Goal: Transaction & Acquisition: Obtain resource

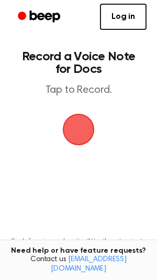
click at [76, 132] on span "button" at bounding box center [78, 129] width 47 height 47
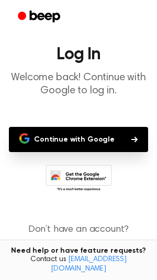
scroll to position [24, 0]
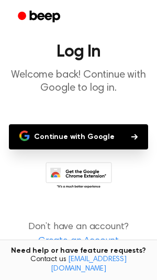
click at [100, 137] on button "Continue with Google" at bounding box center [78, 136] width 139 height 25
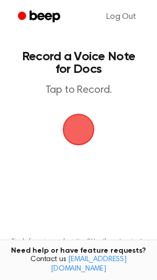
click at [79, 133] on span "button" at bounding box center [78, 129] width 43 height 43
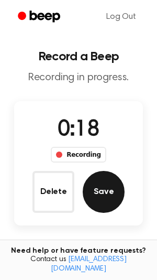
click at [96, 191] on button "Save" at bounding box center [104, 192] width 42 height 42
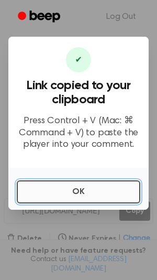
click at [53, 182] on button "OK" at bounding box center [79, 191] width 124 height 23
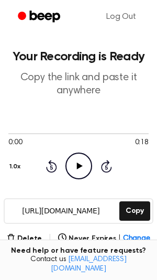
click at [88, 175] on icon "Play Audio" at bounding box center [78, 165] width 27 height 27
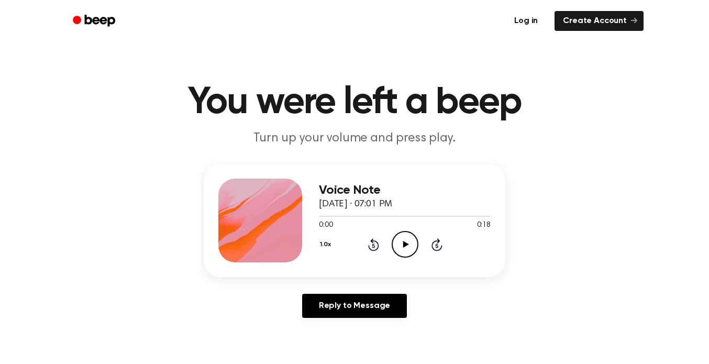
click at [535, 18] on link "Log in" at bounding box center [526, 21] width 45 height 24
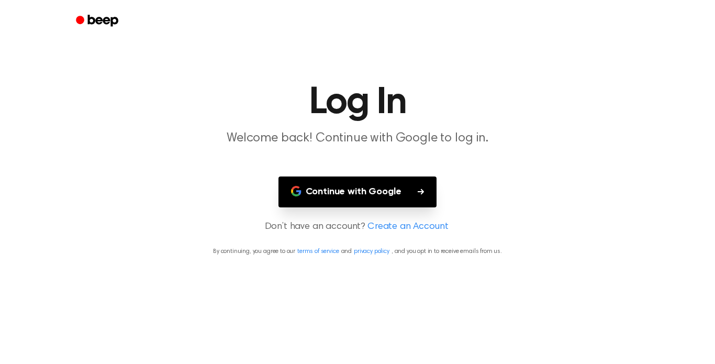
click at [363, 182] on button "Continue with Google" at bounding box center [358, 192] width 159 height 31
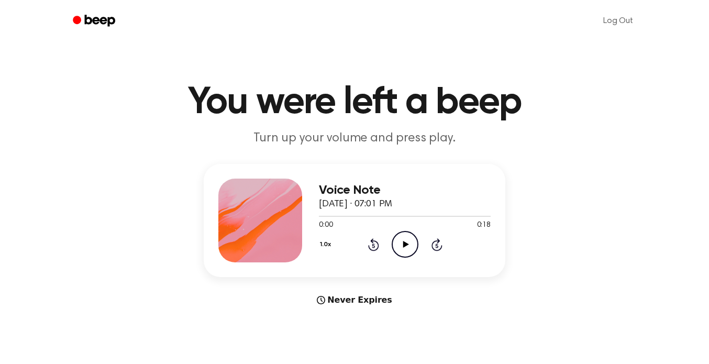
click at [395, 233] on icon "Play Audio" at bounding box center [405, 244] width 27 height 27
click at [369, 188] on h3 "Voice Note" at bounding box center [405, 190] width 172 height 14
click at [400, 189] on h3 "Voice Note" at bounding box center [405, 190] width 172 height 14
